Goal: Information Seeking & Learning: Learn about a topic

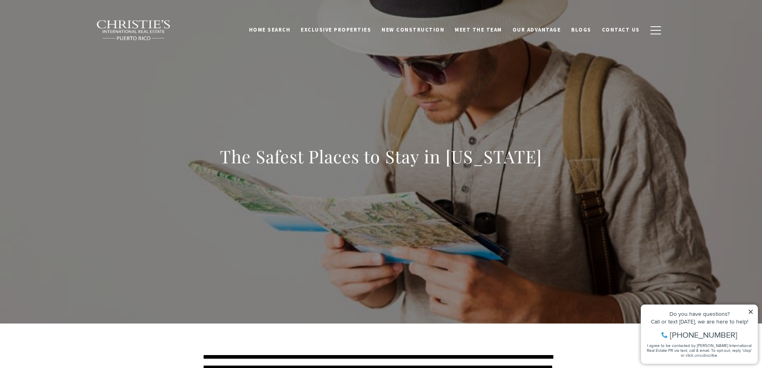
click at [259, 169] on div "The Safest Places to Stay in [US_STATE]" at bounding box center [381, 161] width 322 height 33
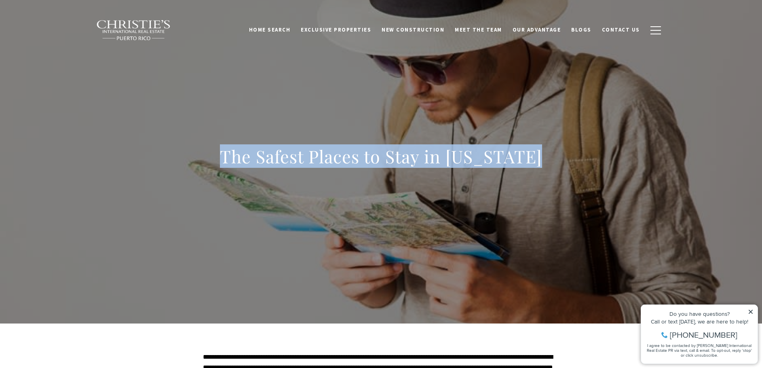
click at [259, 169] on div "The Safest Places to Stay in [US_STATE]" at bounding box center [381, 161] width 322 height 33
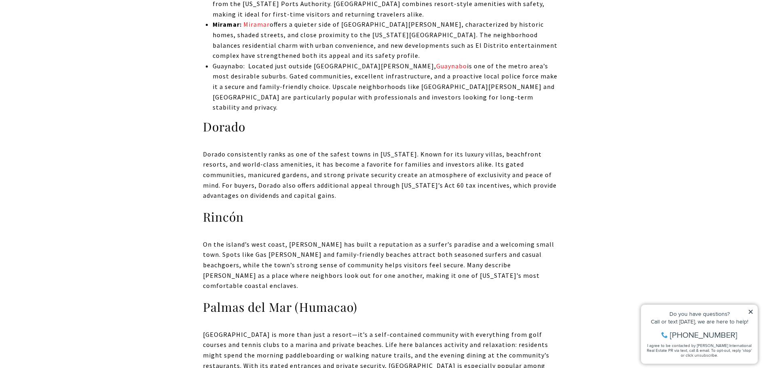
scroll to position [2021, 0]
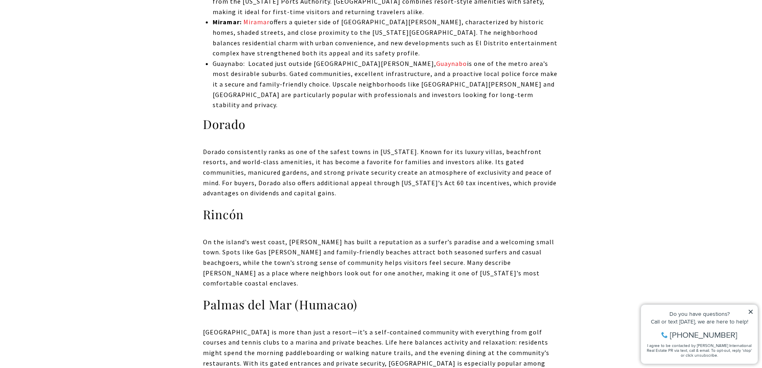
click at [219, 207] on h3 "Rincón" at bounding box center [381, 215] width 356 height 16
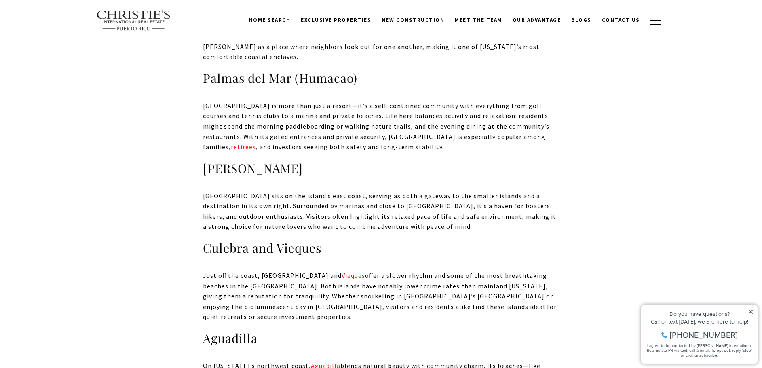
scroll to position [2304, 0]
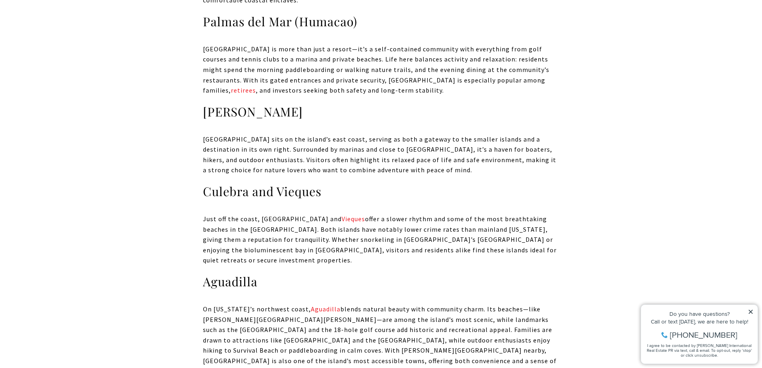
click at [248, 274] on h3 "Aguadilla" at bounding box center [381, 282] width 356 height 16
